Goal: Task Accomplishment & Management: Manage account settings

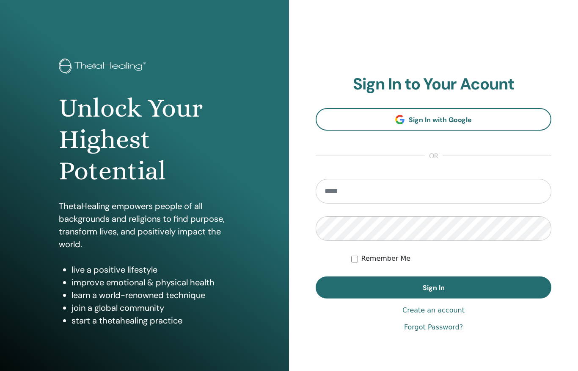
click at [378, 194] on input "email" at bounding box center [434, 191] width 236 height 25
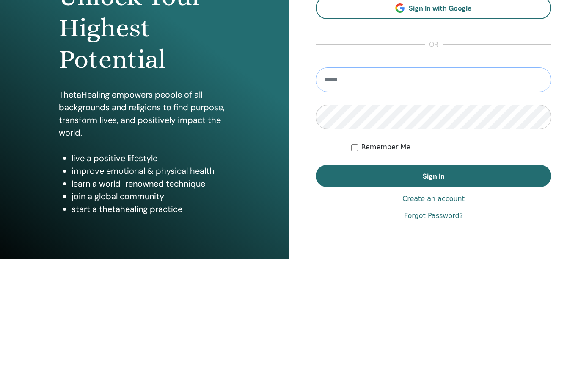
type input "**********"
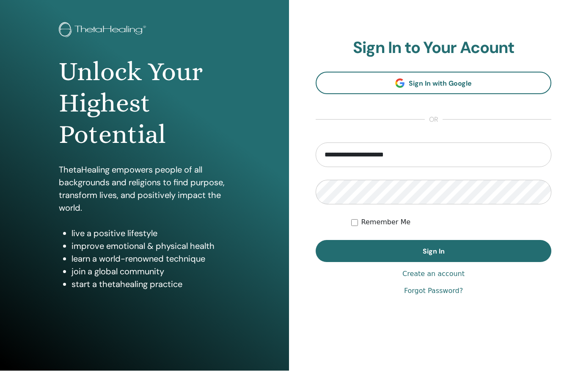
click at [433, 253] on span "Sign In" at bounding box center [434, 251] width 22 height 9
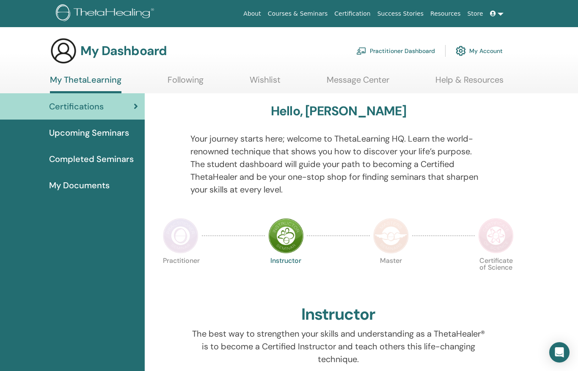
click at [124, 51] on h3 "My Dashboard" at bounding box center [123, 50] width 86 height 15
click at [486, 54] on link "My Account" at bounding box center [479, 51] width 47 height 19
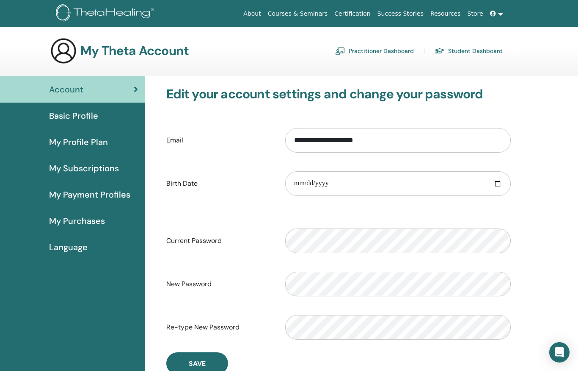
click at [467, 50] on link "Student Dashboard" at bounding box center [469, 51] width 68 height 14
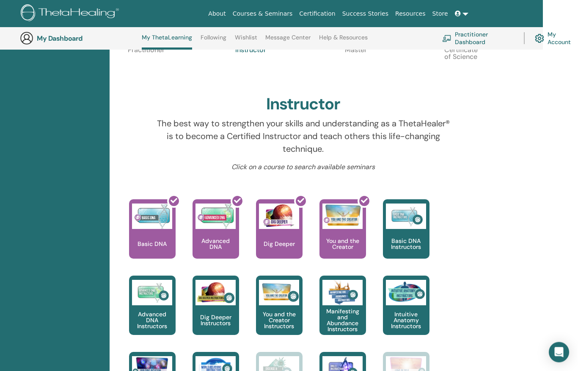
scroll to position [226, 34]
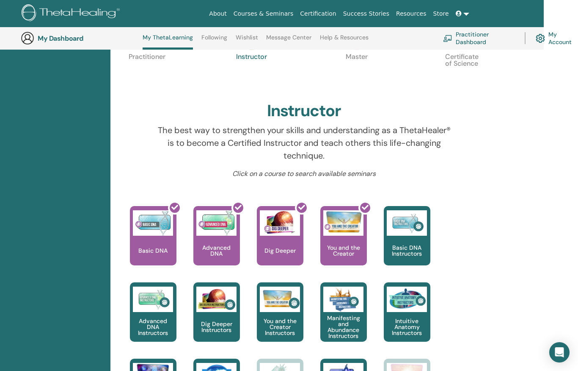
click at [543, 40] on img at bounding box center [540, 38] width 9 height 13
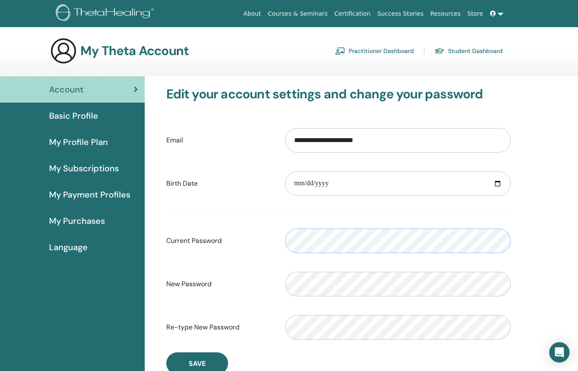
click at [496, 12] on icon at bounding box center [493, 14] width 6 height 6
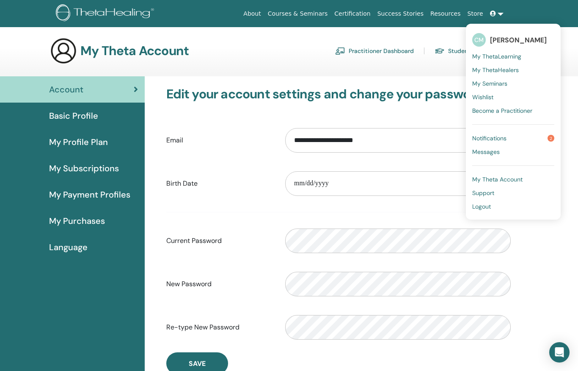
click at [490, 210] on link "Logout" at bounding box center [514, 206] width 82 height 14
